Goal: Information Seeking & Learning: Learn about a topic

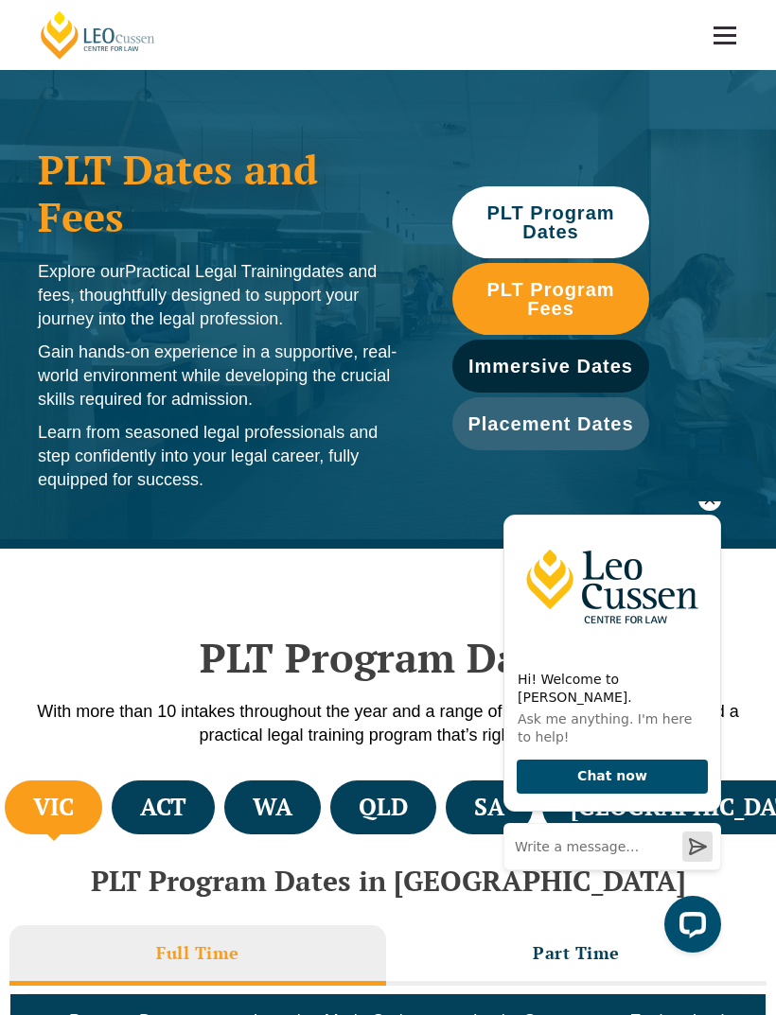
click at [422, 783] on li "QLD" at bounding box center [383, 808] width 106 height 54
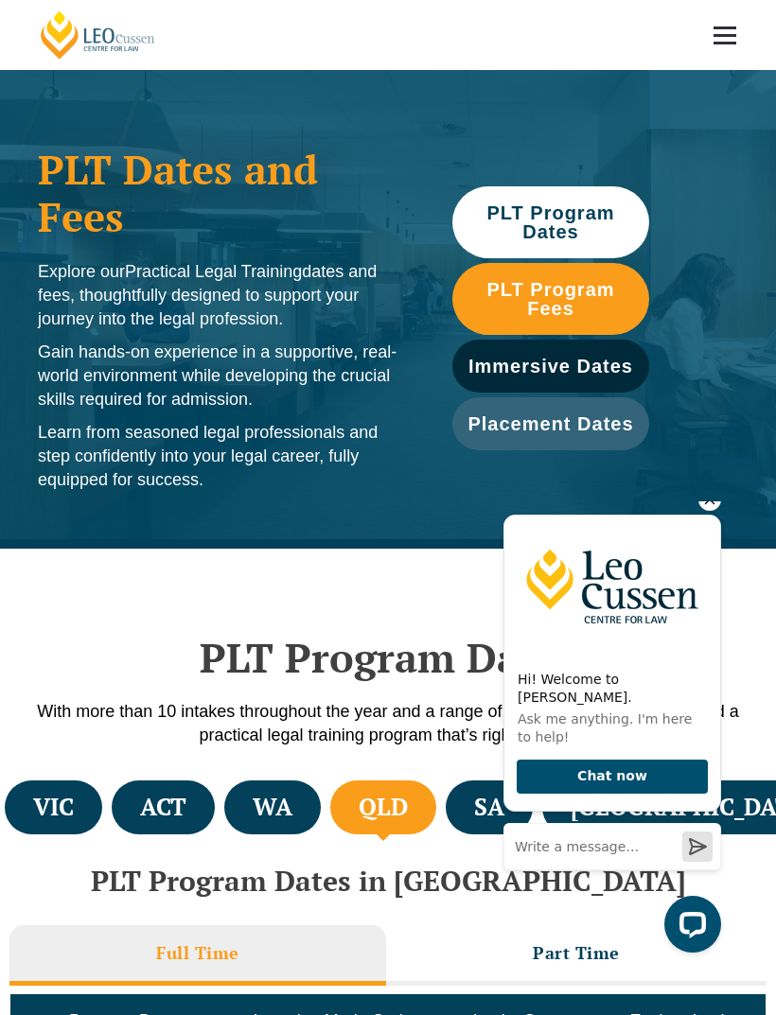
click at [723, 512] on div "Hi! Welcome to [PERSON_NAME]. Ask me anything. I'm here to help! Chat now" at bounding box center [608, 724] width 240 height 487
click at [708, 511] on icon "Hide greeting" at bounding box center [709, 499] width 23 height 23
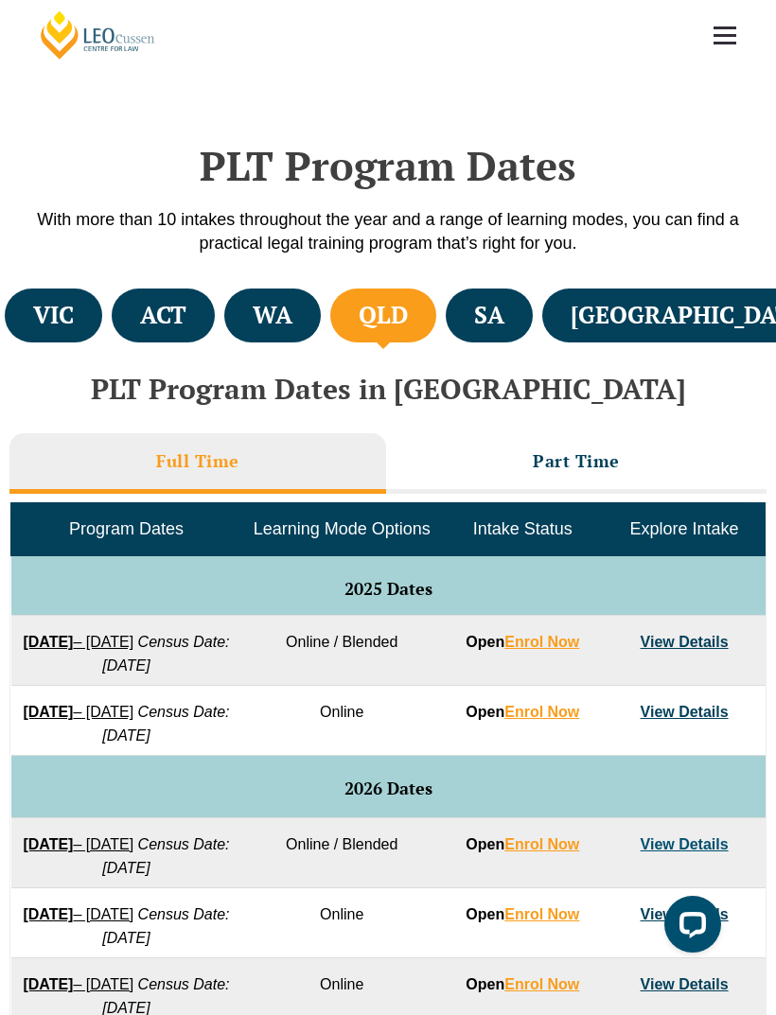
scroll to position [520, 0]
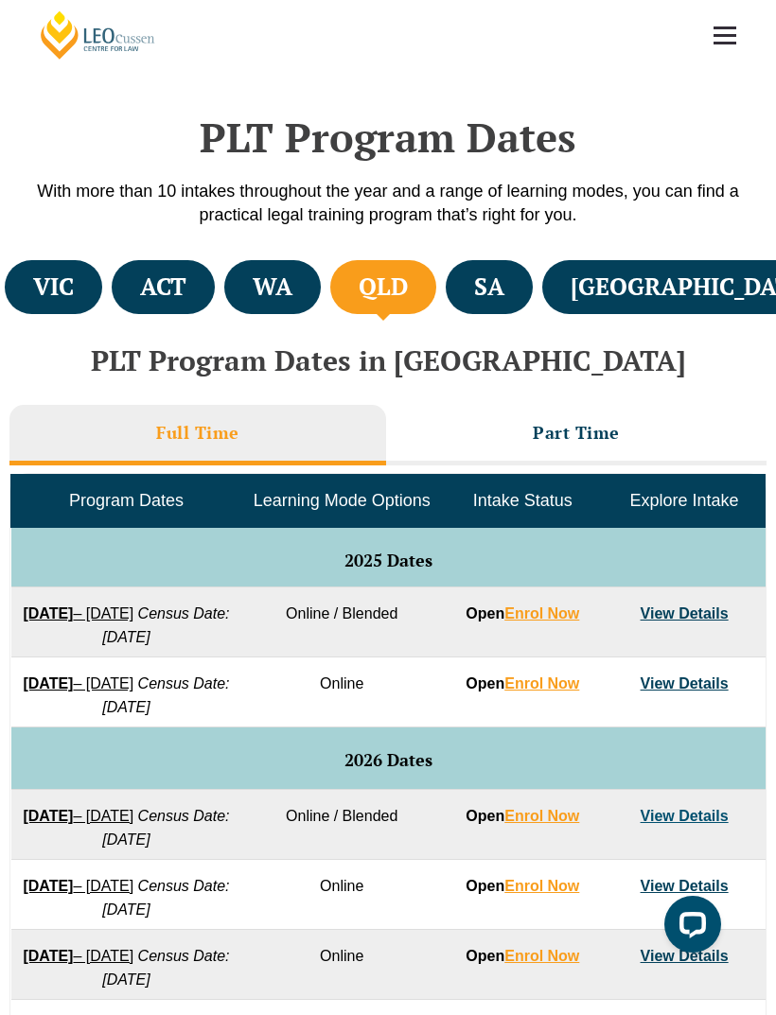
click at [541, 432] on h3 "Part Time" at bounding box center [576, 433] width 87 height 22
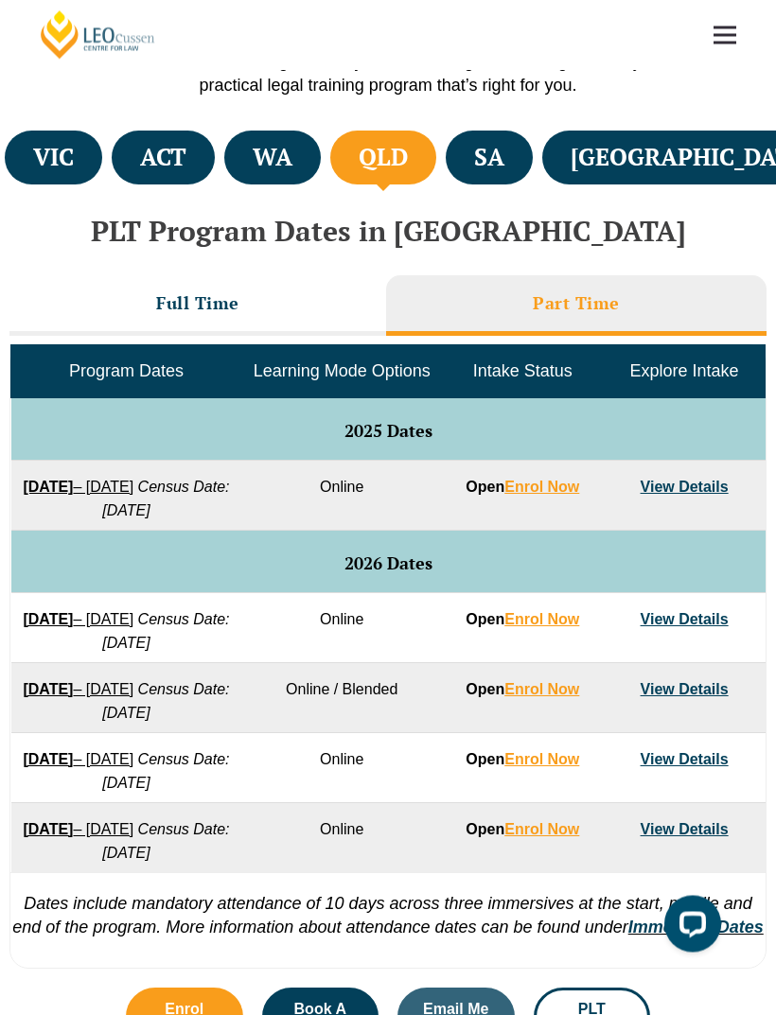
scroll to position [650, 0]
click at [678, 697] on link "View Details" at bounding box center [685, 689] width 88 height 16
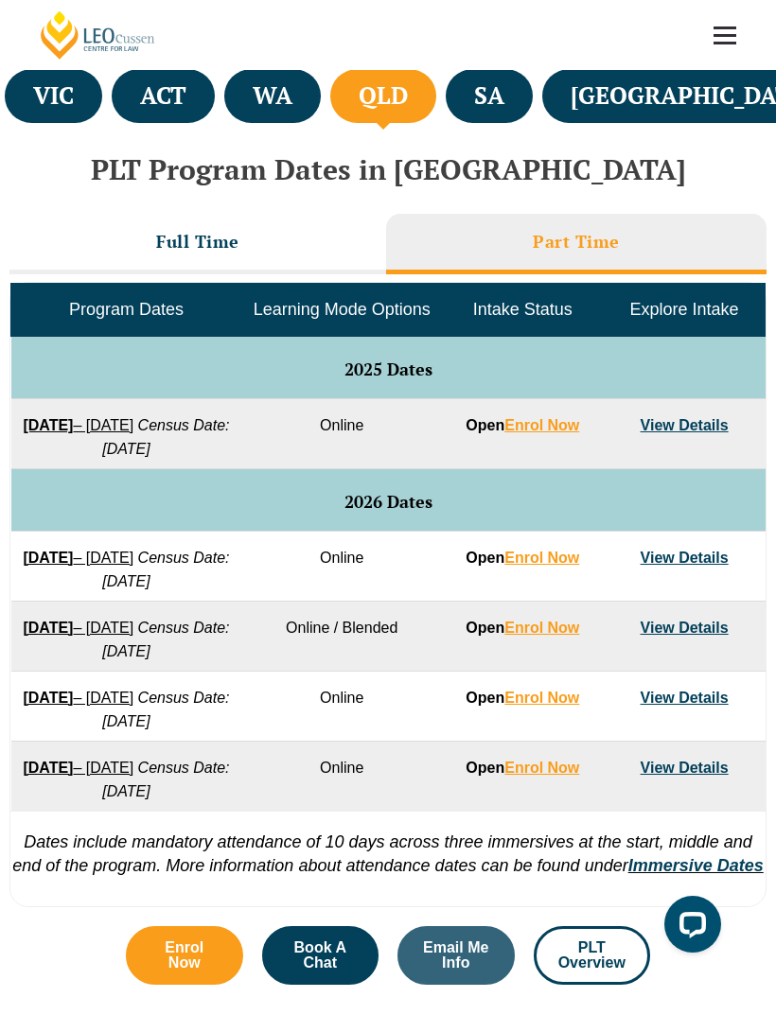
click at [675, 422] on link "View Details" at bounding box center [685, 425] width 88 height 16
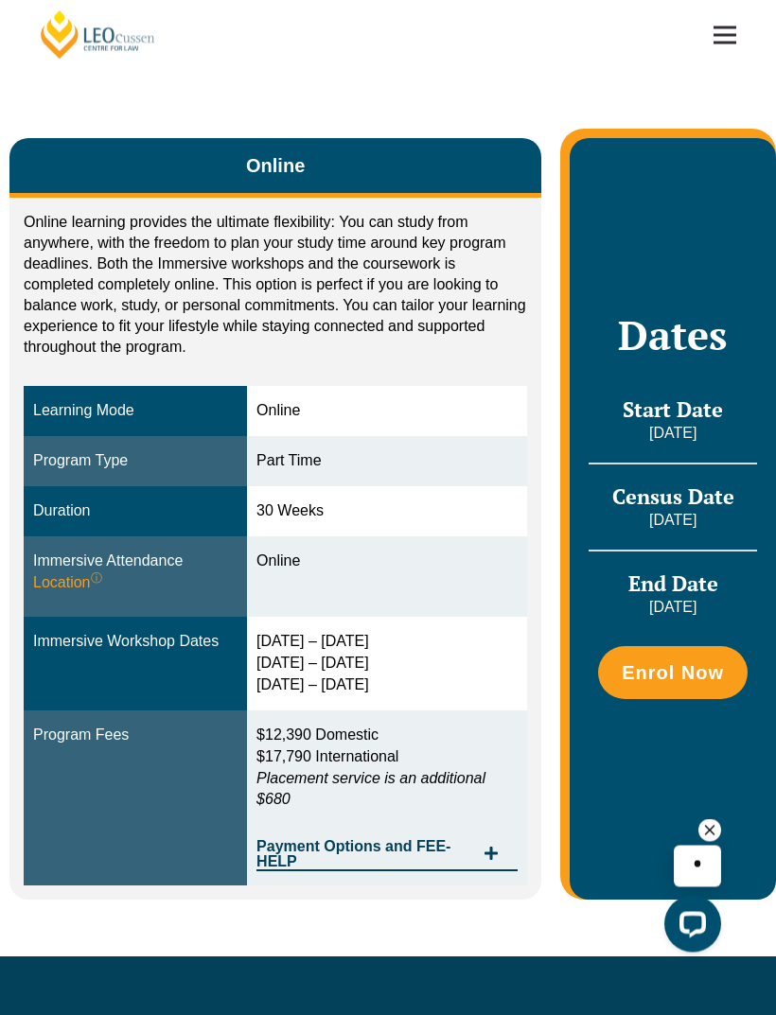
scroll to position [275, 0]
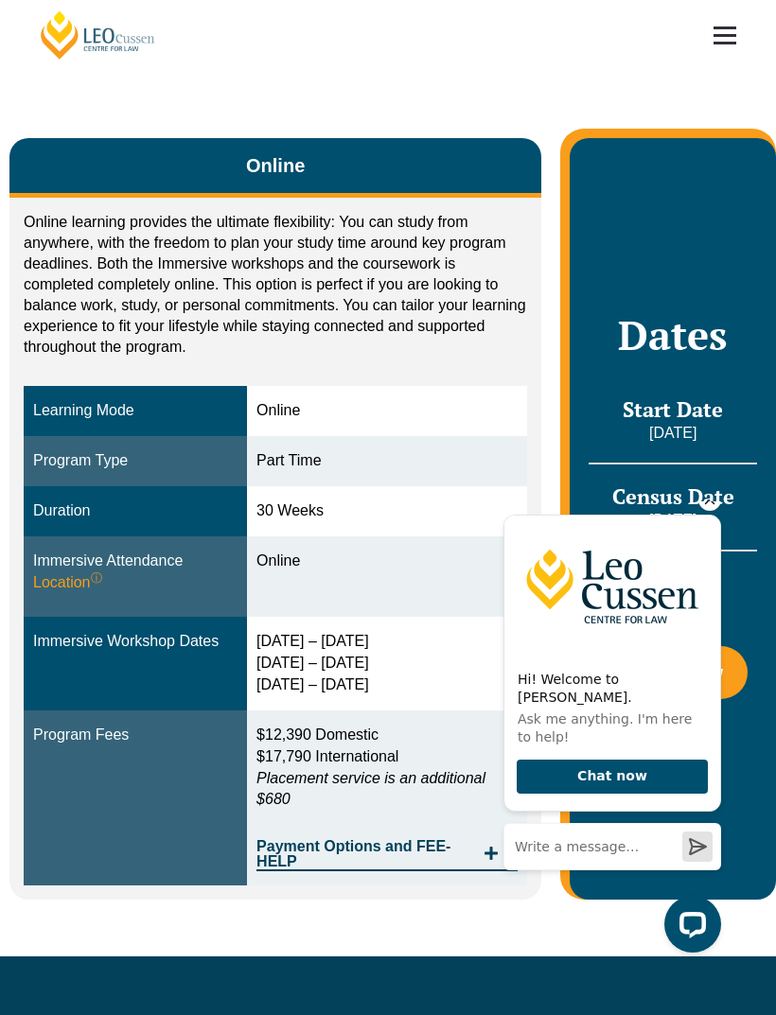
click at [714, 511] on icon "Hide greeting" at bounding box center [709, 499] width 23 height 23
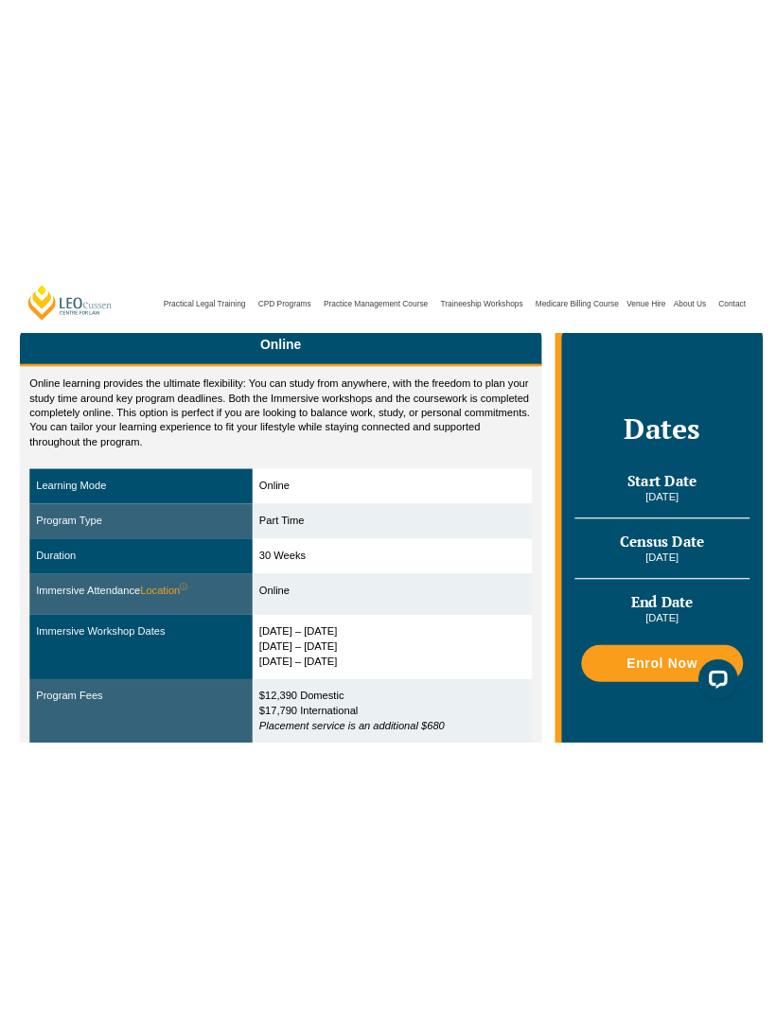
scroll to position [0, 0]
